Goal: Check status: Check status

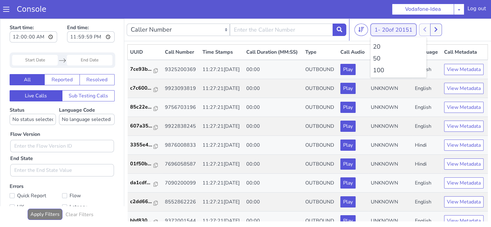
click at [383, 29] on span "20 of 20151" at bounding box center [397, 29] width 30 height 7
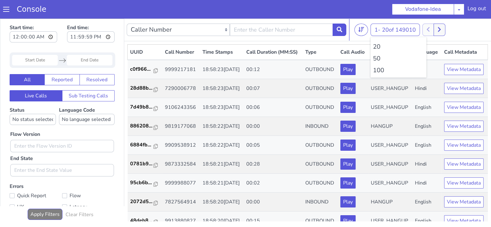
click at [375, 69] on li "100" at bounding box center [398, 70] width 51 height 9
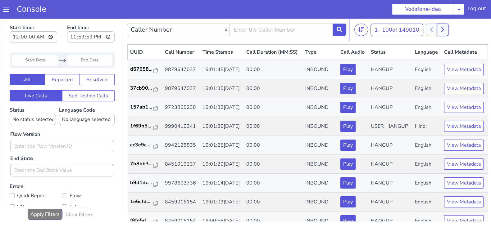
click at [444, 29] on icon at bounding box center [442, 29] width 3 height 5
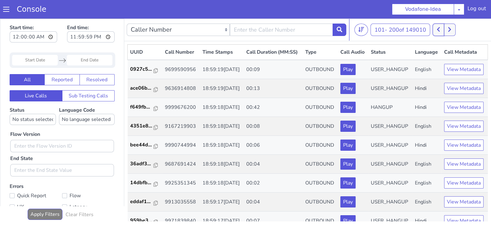
click at [439, 28] on icon at bounding box center [438, 30] width 3 height 6
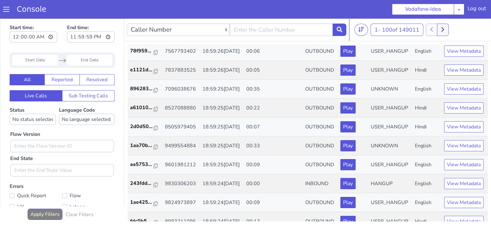
scroll to position [1117, 0]
click at [444, 29] on icon at bounding box center [442, 29] width 3 height 5
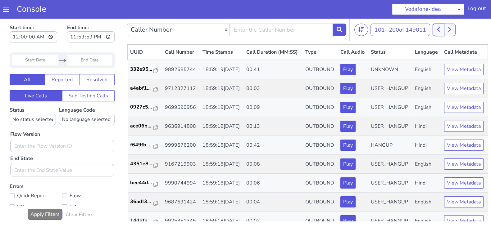
click at [438, 30] on icon at bounding box center [438, 30] width 3 height 6
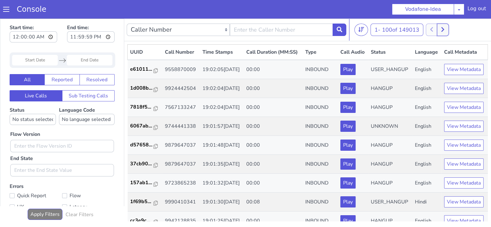
drag, startPoint x: 445, startPoint y: 27, endPoint x: 440, endPoint y: 29, distance: 5.8
click at [444, 27] on icon at bounding box center [442, 30] width 3 height 6
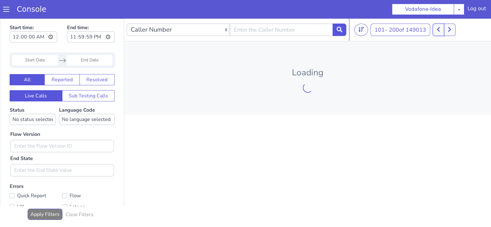
click at [438, 29] on icon at bounding box center [438, 29] width 3 height 5
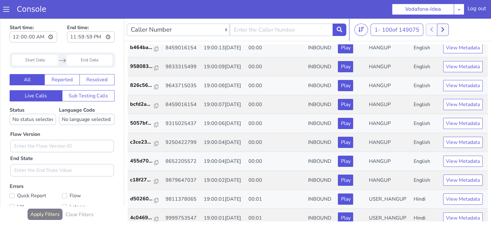
scroll to position [2, 0]
